Goal: Information Seeking & Learning: Learn about a topic

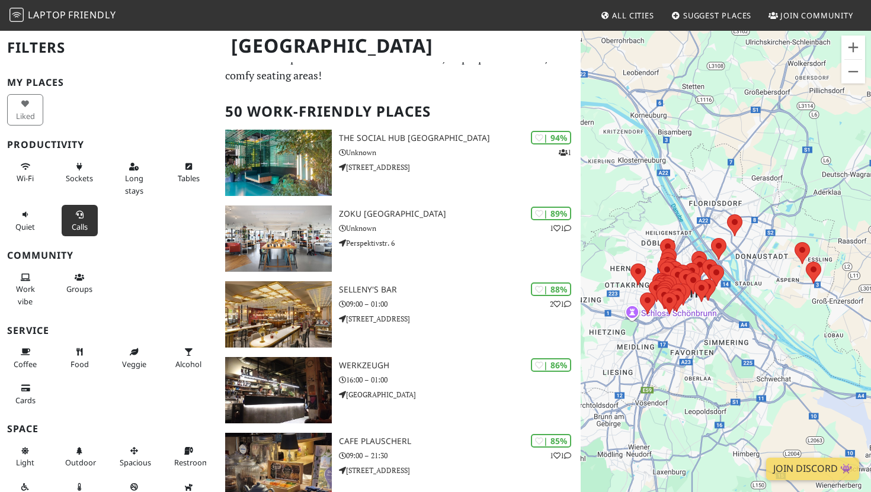
scroll to position [20, 0]
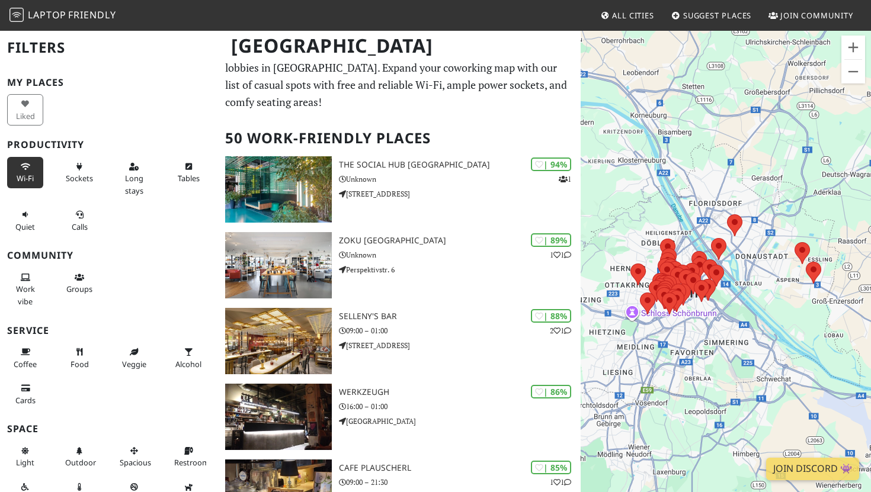
click at [21, 162] on button "Wi-Fi" at bounding box center [25, 172] width 36 height 31
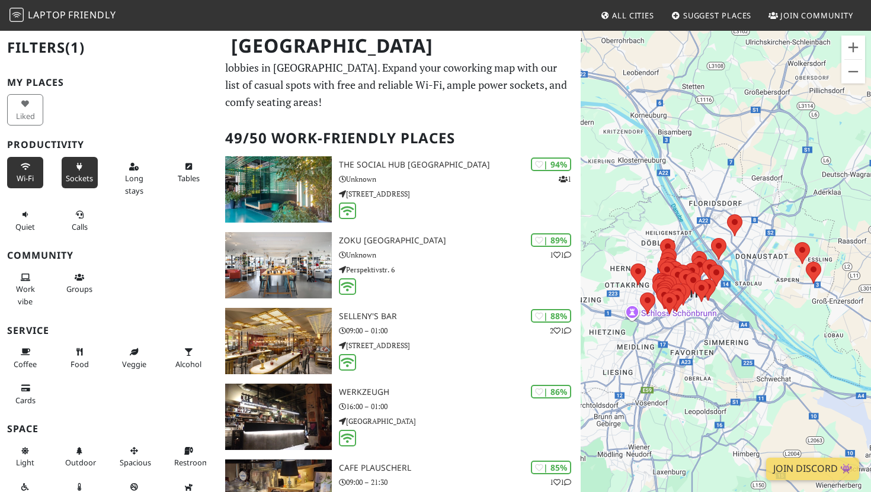
click at [77, 162] on button "Sockets" at bounding box center [80, 172] width 36 height 31
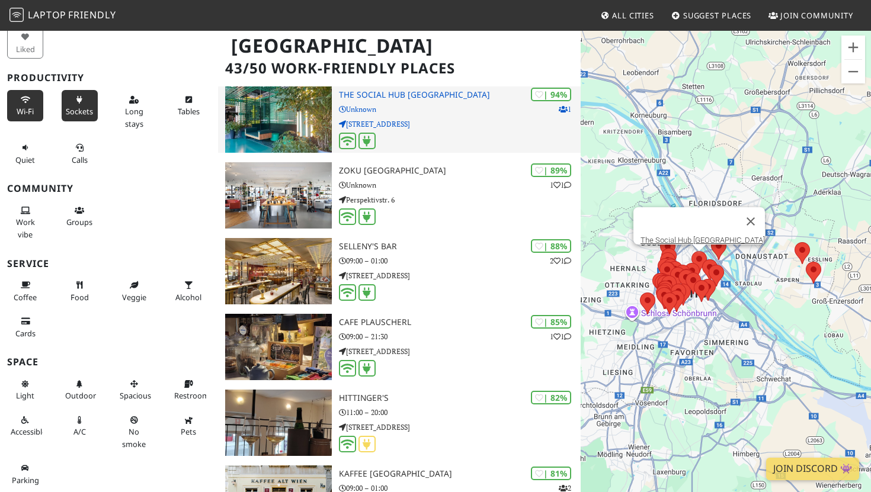
scroll to position [71, 0]
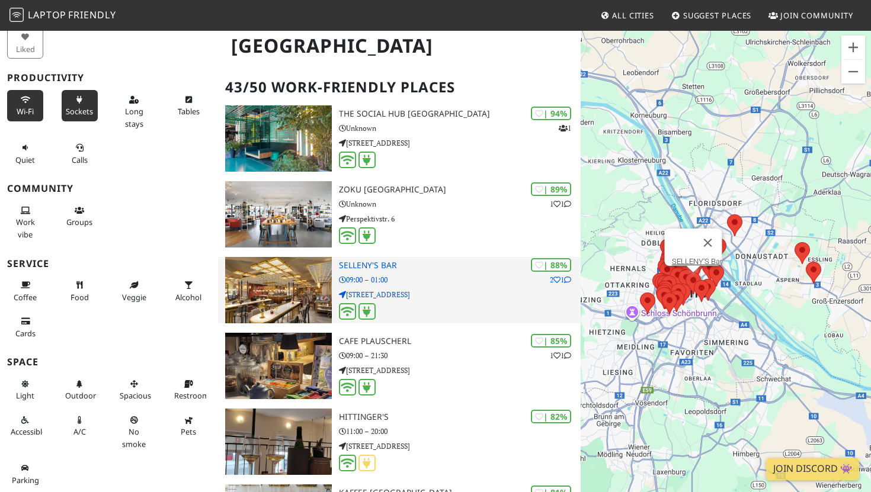
click at [389, 265] on h3 "SELLENY'S Bar" at bounding box center [460, 266] width 242 height 10
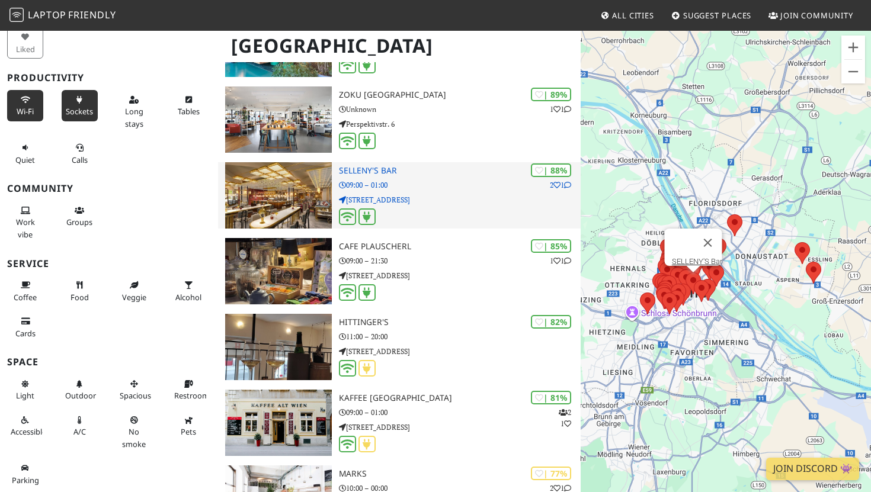
scroll to position [168, 0]
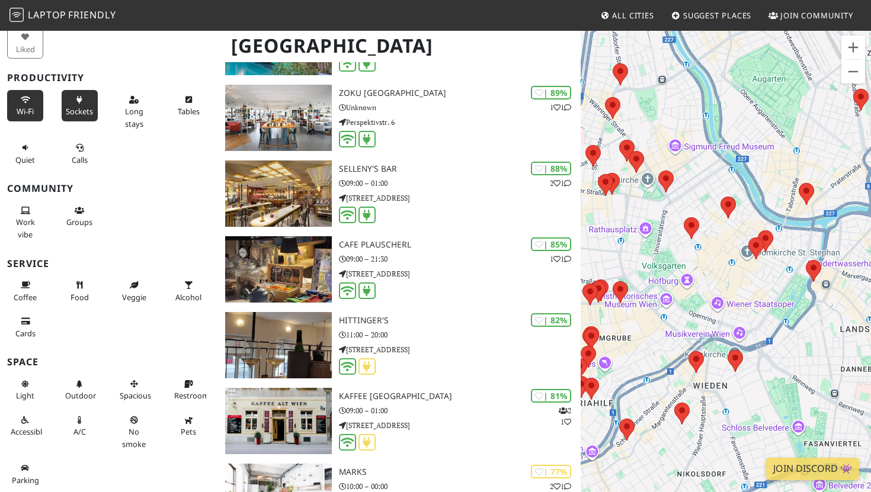
drag, startPoint x: 717, startPoint y: 283, endPoint x: 786, endPoint y: 217, distance: 95.6
click at [786, 217] on div at bounding box center [726, 276] width 290 height 492
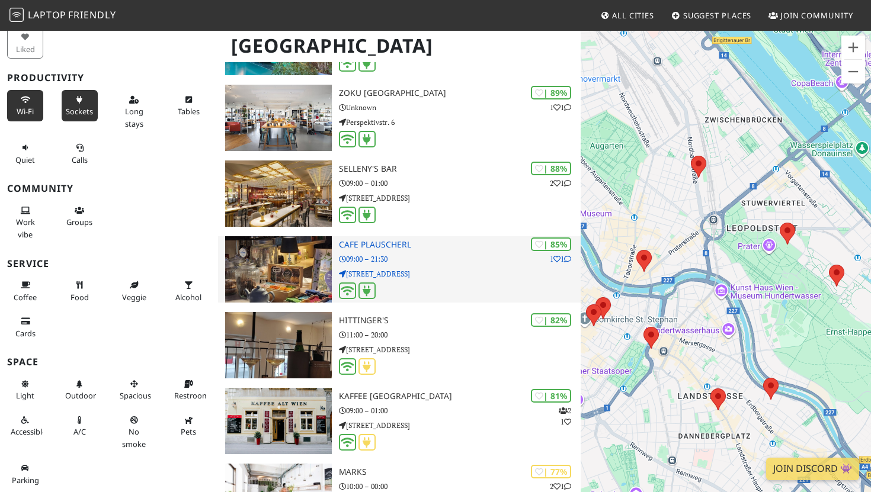
drag, startPoint x: 731, startPoint y: 234, endPoint x: 542, endPoint y: 296, distance: 199.0
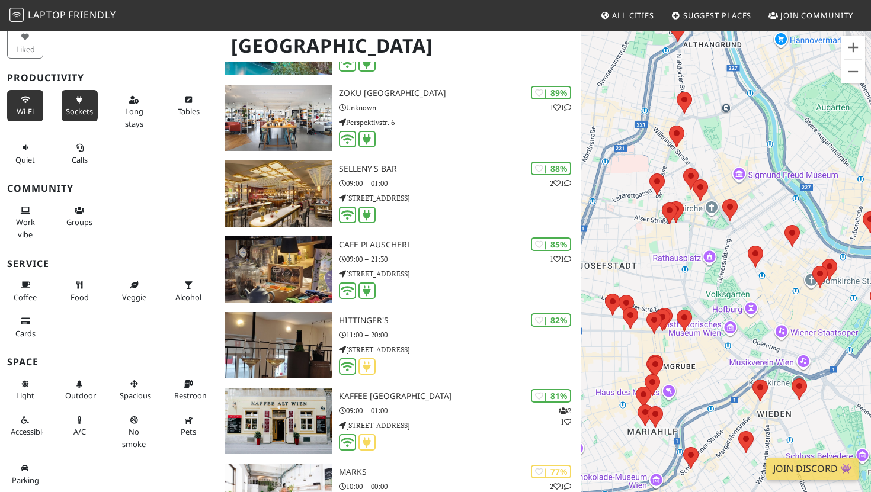
drag, startPoint x: 814, startPoint y: 247, endPoint x: 664, endPoint y: 231, distance: 151.4
click at [664, 231] on div at bounding box center [726, 276] width 290 height 492
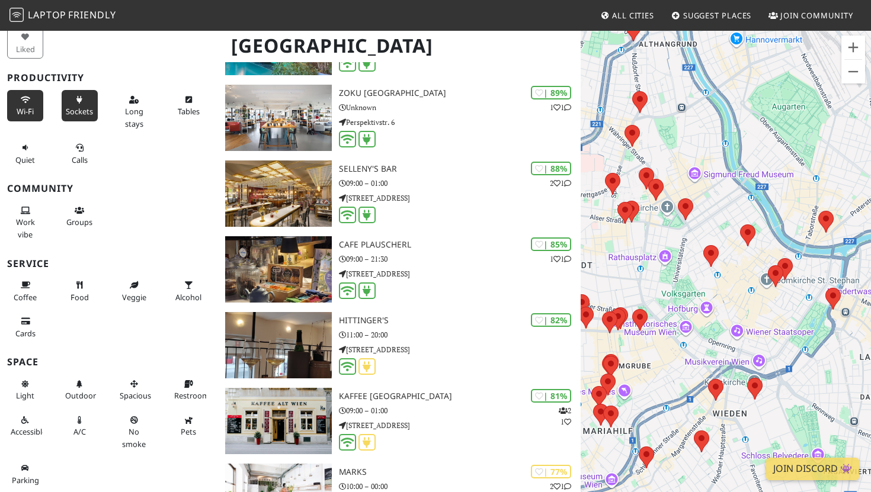
drag, startPoint x: 792, startPoint y: 229, endPoint x: 696, endPoint y: 229, distance: 96.6
click at [696, 229] on div at bounding box center [726, 276] width 290 height 492
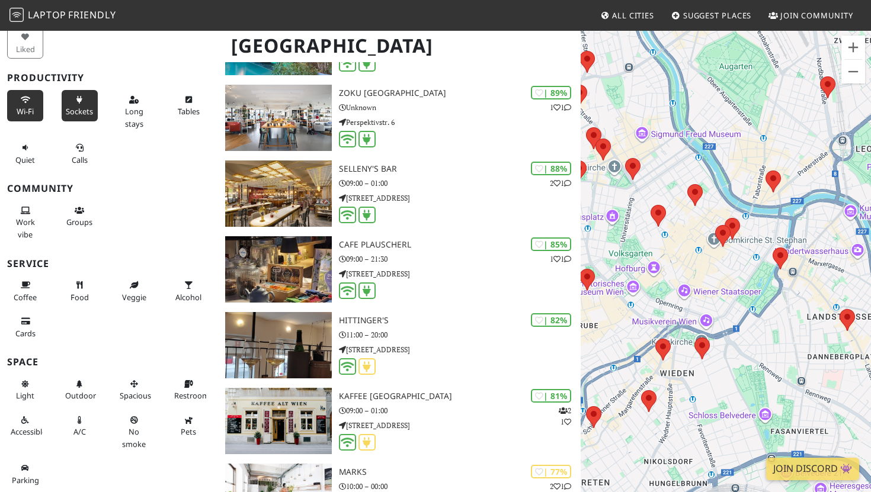
drag, startPoint x: 746, startPoint y: 354, endPoint x: 690, endPoint y: 315, distance: 68.4
click at [690, 314] on div at bounding box center [726, 276] width 290 height 492
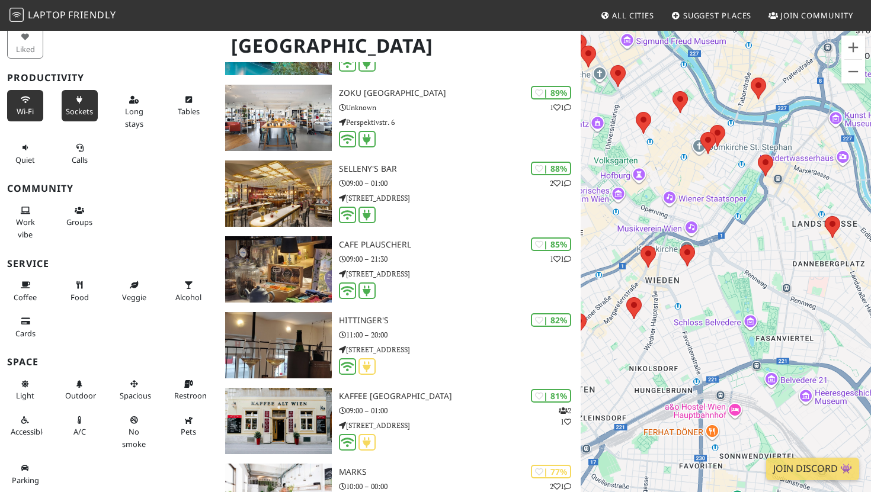
drag, startPoint x: 690, startPoint y: 315, endPoint x: 671, endPoint y: 220, distance: 96.6
click at [671, 220] on div at bounding box center [726, 276] width 290 height 492
click at [680, 245] on area at bounding box center [680, 245] width 0 height 0
click at [641, 247] on area at bounding box center [641, 247] width 0 height 0
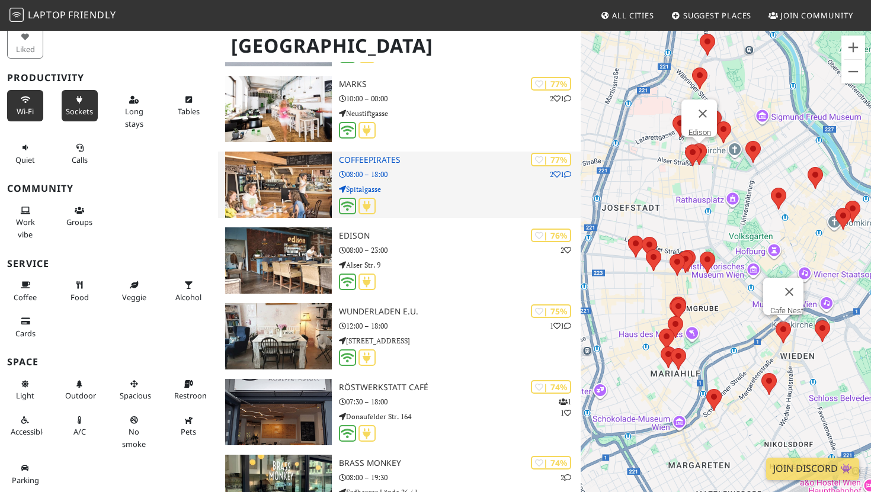
scroll to position [575, 0]
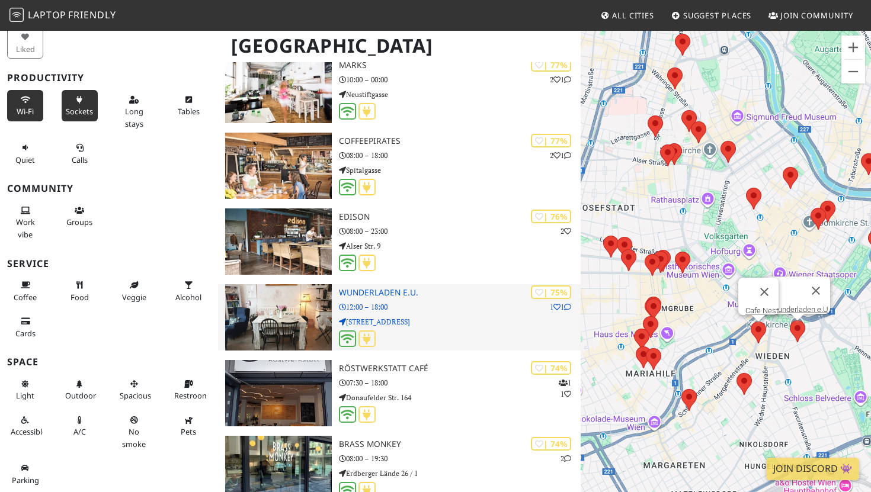
click at [396, 295] on h3 "wunderladen e.U." at bounding box center [460, 293] width 242 height 10
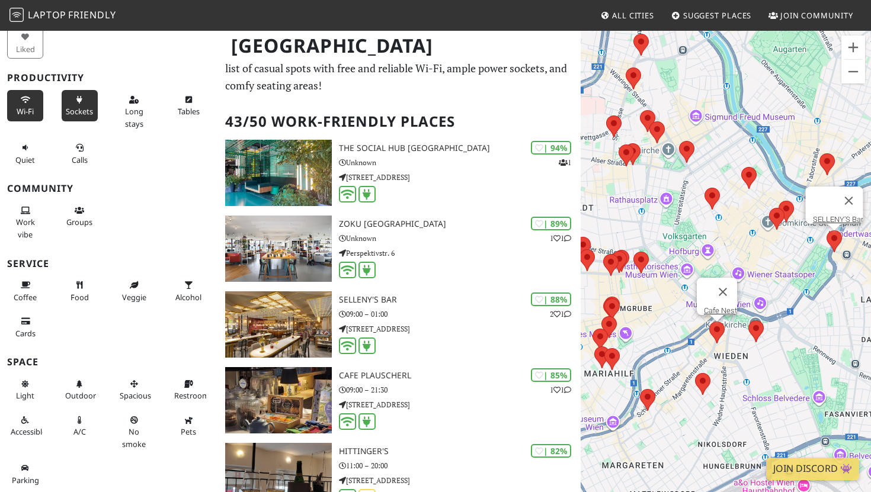
scroll to position [43, 0]
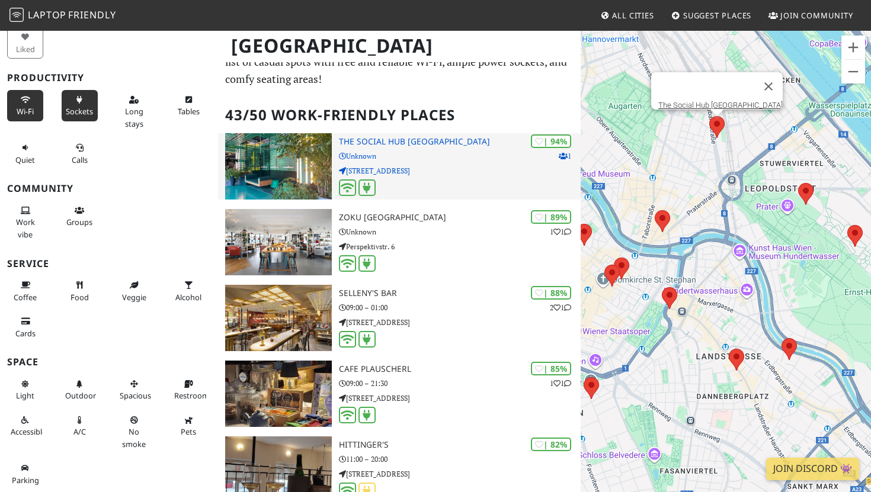
click at [399, 146] on div "| 94% 1 The Social Hub Vienna Unknown Nordbahnstraße 47" at bounding box center [460, 166] width 242 height 66
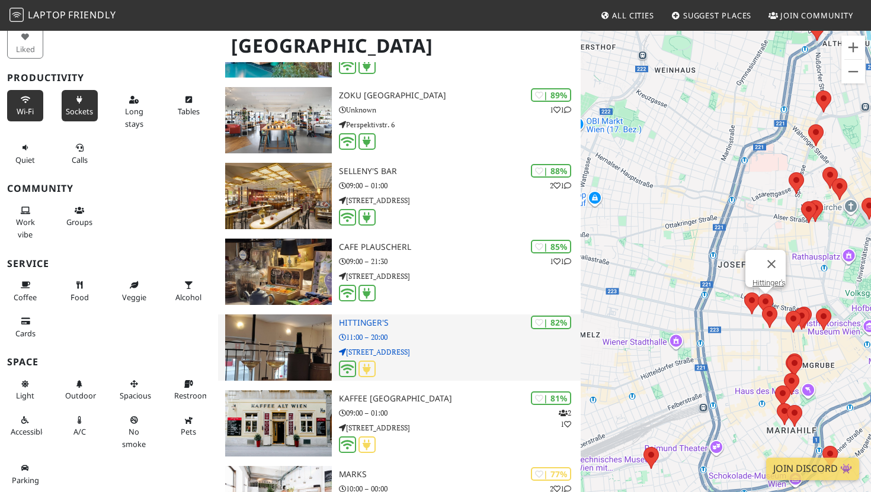
scroll to position [187, 0]
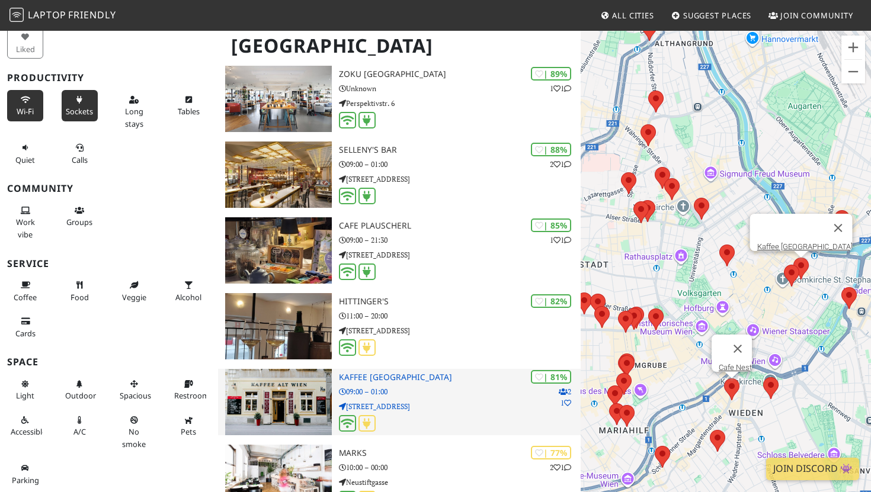
click at [380, 384] on div "| 81% 2 1 Kaffee Alt Wien 09:00 – 01:00 Bäckerstraße 9" at bounding box center [460, 402] width 242 height 66
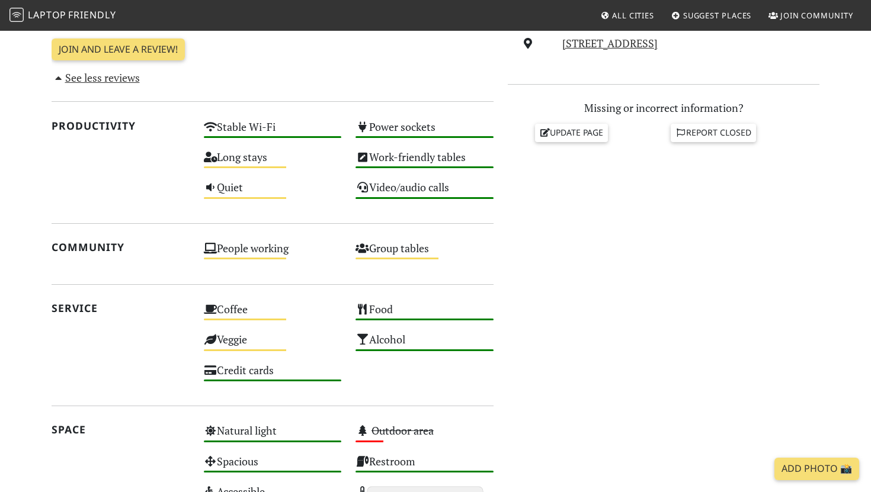
scroll to position [14, 0]
